Goal: Find contact information: Find contact information

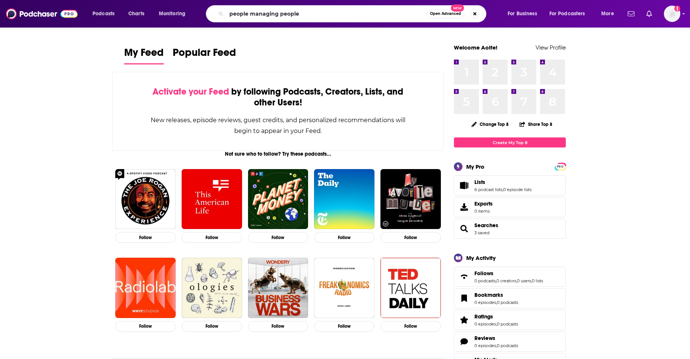
type input "people managing people"
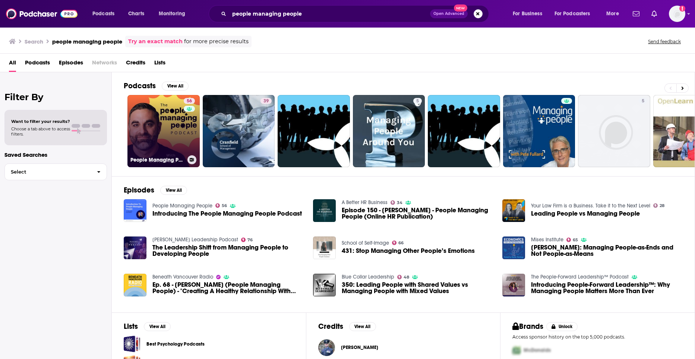
click at [187, 142] on div "56" at bounding box center [190, 126] width 13 height 57
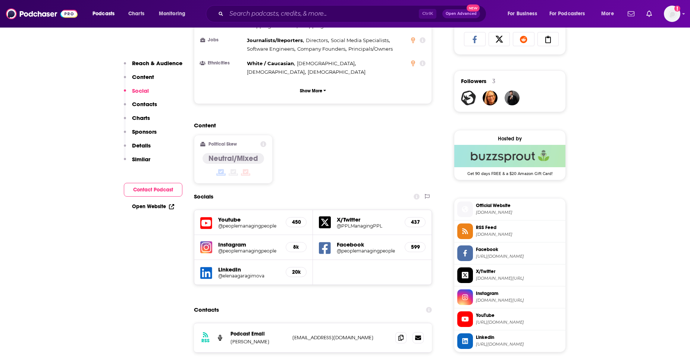
scroll to position [522, 0]
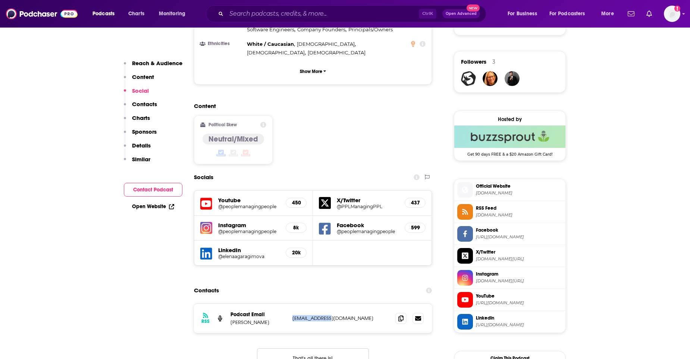
drag, startPoint x: 329, startPoint y: 272, endPoint x: 290, endPoint y: 274, distance: 39.6
click at [290, 304] on div "RSS Podcast Email [PERSON_NAME] [EMAIL_ADDRESS][DOMAIN_NAME] [EMAIL_ADDRESS][DO…" at bounding box center [313, 318] width 238 height 29
drag, startPoint x: 290, startPoint y: 274, endPoint x: 285, endPoint y: 296, distance: 22.6
click at [285, 304] on div "RSS Podcast Email [PERSON_NAME] [EMAIL_ADDRESS][DOMAIN_NAME] [EMAIL_ADDRESS][DO…" at bounding box center [313, 342] width 238 height 77
drag, startPoint x: 300, startPoint y: 273, endPoint x: 231, endPoint y: 275, distance: 69.4
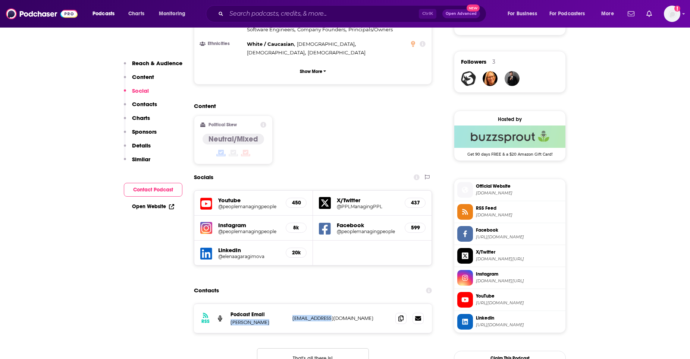
click at [0, 0] on div "Podcast Email [PERSON_NAME] [EMAIL_ADDRESS][DOMAIN_NAME] [EMAIL_ADDRESS][DOMAIN…" at bounding box center [0, 0] width 0 height 0
copy div "[PERSON_NAME] [EMAIL_ADDRESS][DOMAIN_NAME]"
